Goal: Find specific page/section: Find specific page/section

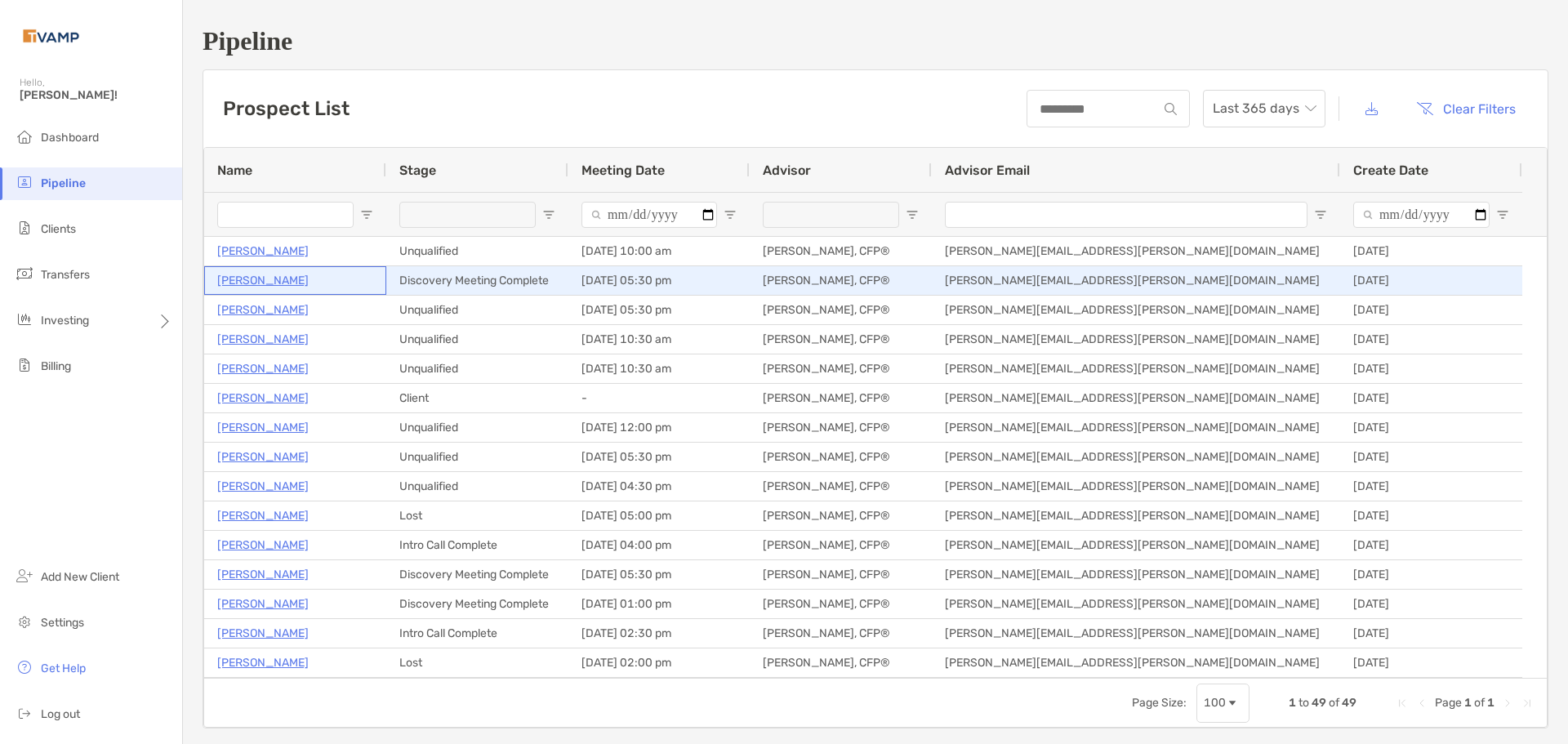
click at [278, 284] on p "[PERSON_NAME]" at bounding box center [263, 280] width 91 height 21
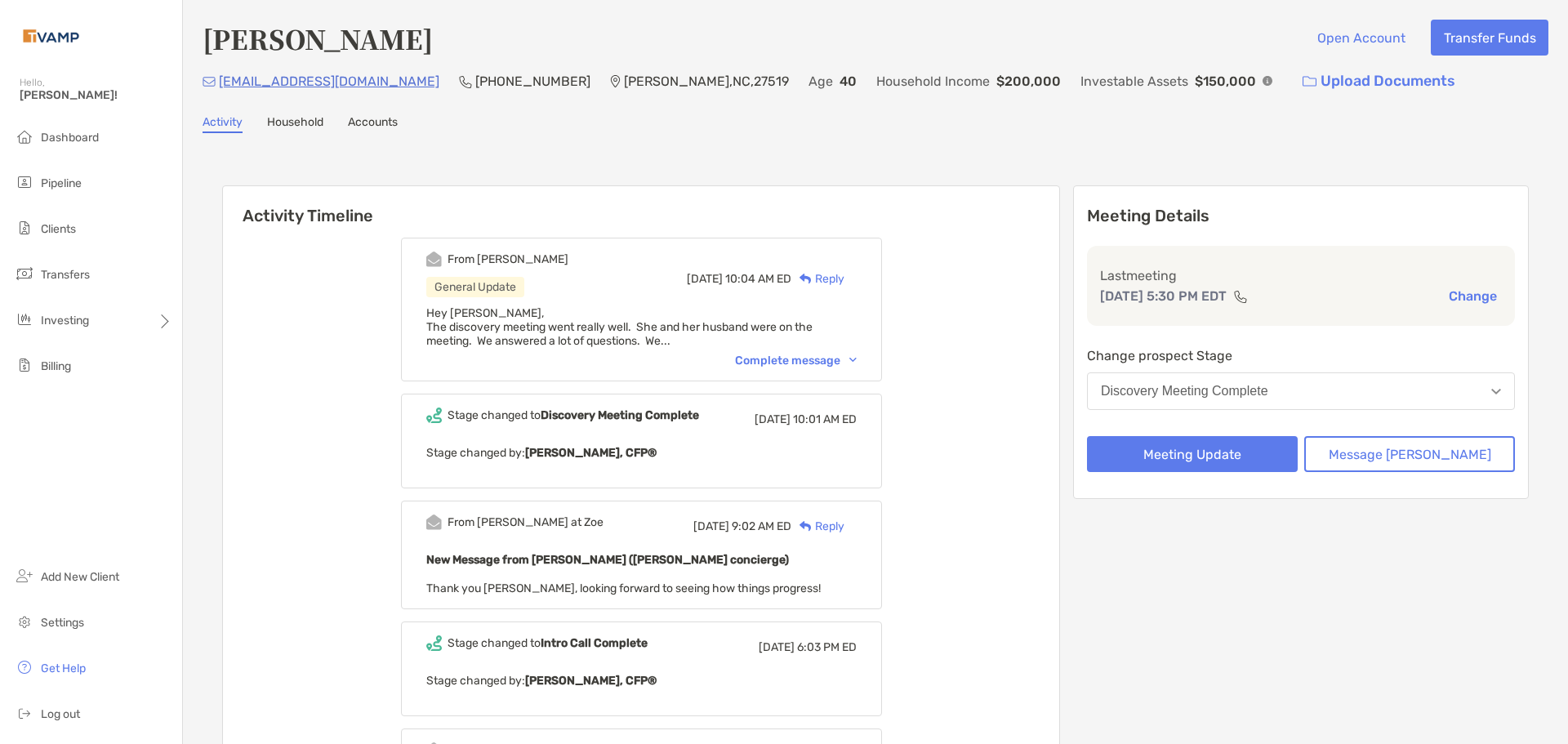
click at [794, 357] on div "Complete message" at bounding box center [795, 360] width 122 height 14
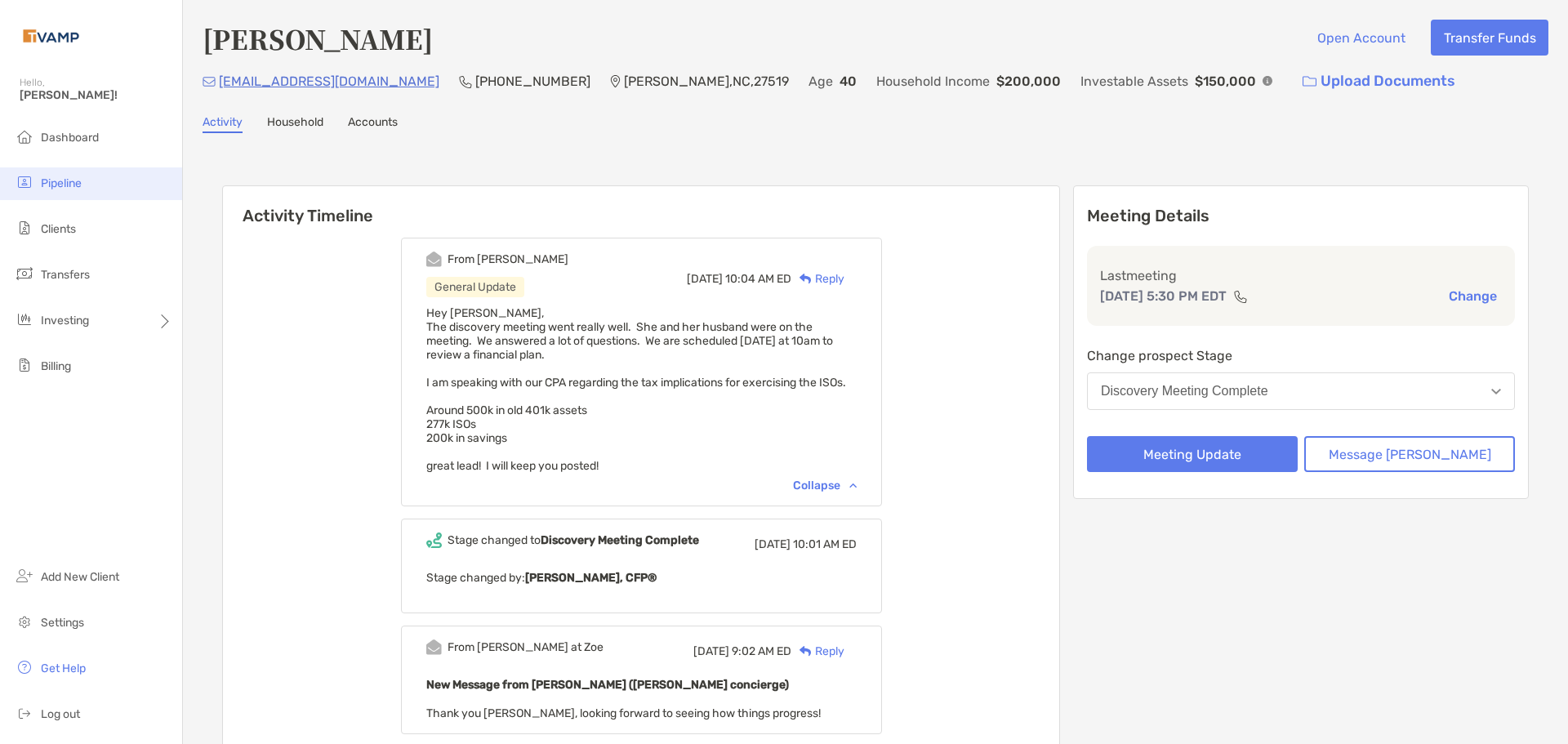
click at [55, 175] on li "Pipeline" at bounding box center [91, 183] width 182 height 32
